Goal: Information Seeking & Learning: Learn about a topic

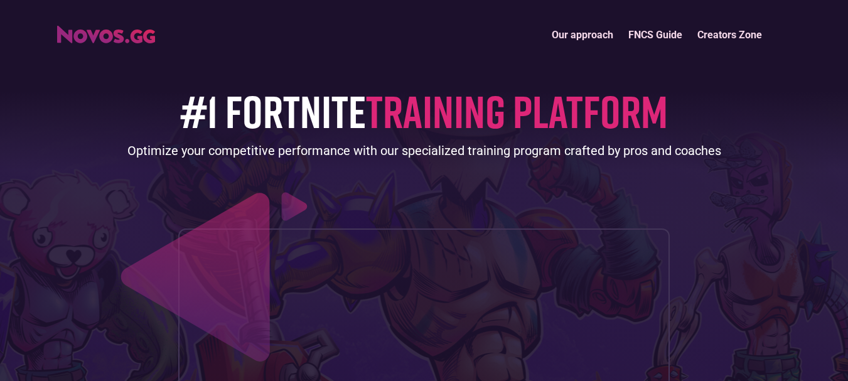
click at [656, 31] on link "FNCS Guide" at bounding box center [654, 34] width 69 height 27
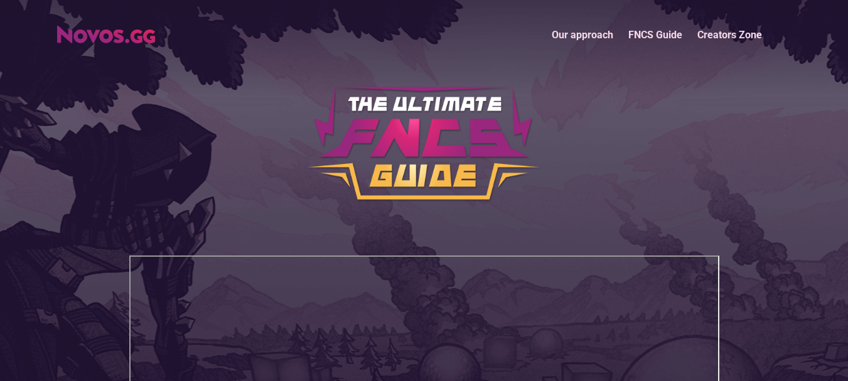
click at [700, 35] on link "Creators Zone" at bounding box center [729, 34] width 80 height 27
click at [564, 32] on link "Our approach" at bounding box center [582, 34] width 77 height 27
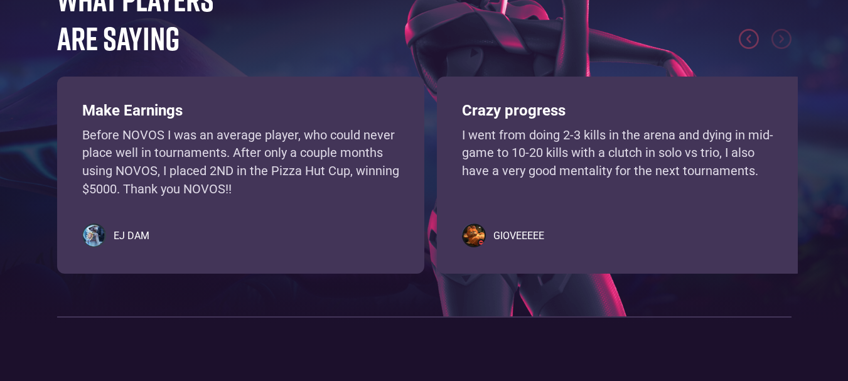
scroll to position [3338, 0]
